Goal: Information Seeking & Learning: Learn about a topic

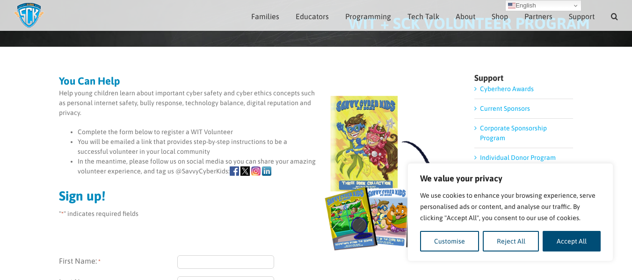
scroll to position [89, 0]
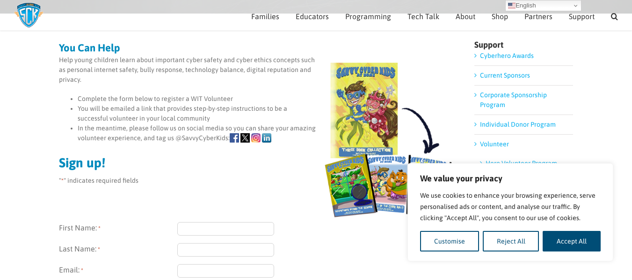
click at [567, 239] on button "Accept All" at bounding box center [571, 241] width 58 height 21
checkbox input "true"
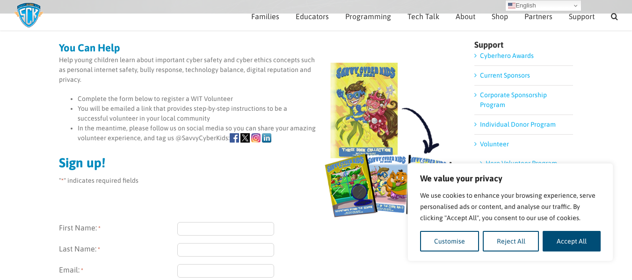
checkbox input "true"
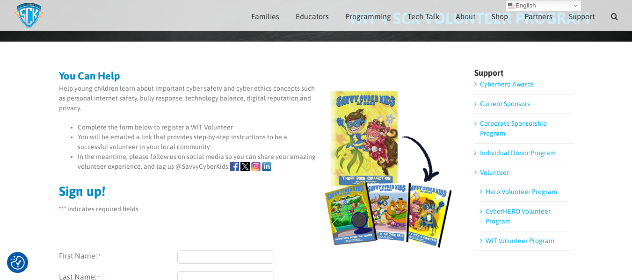
scroll to position [89, 0]
